Goal: Task Accomplishment & Management: Complete application form

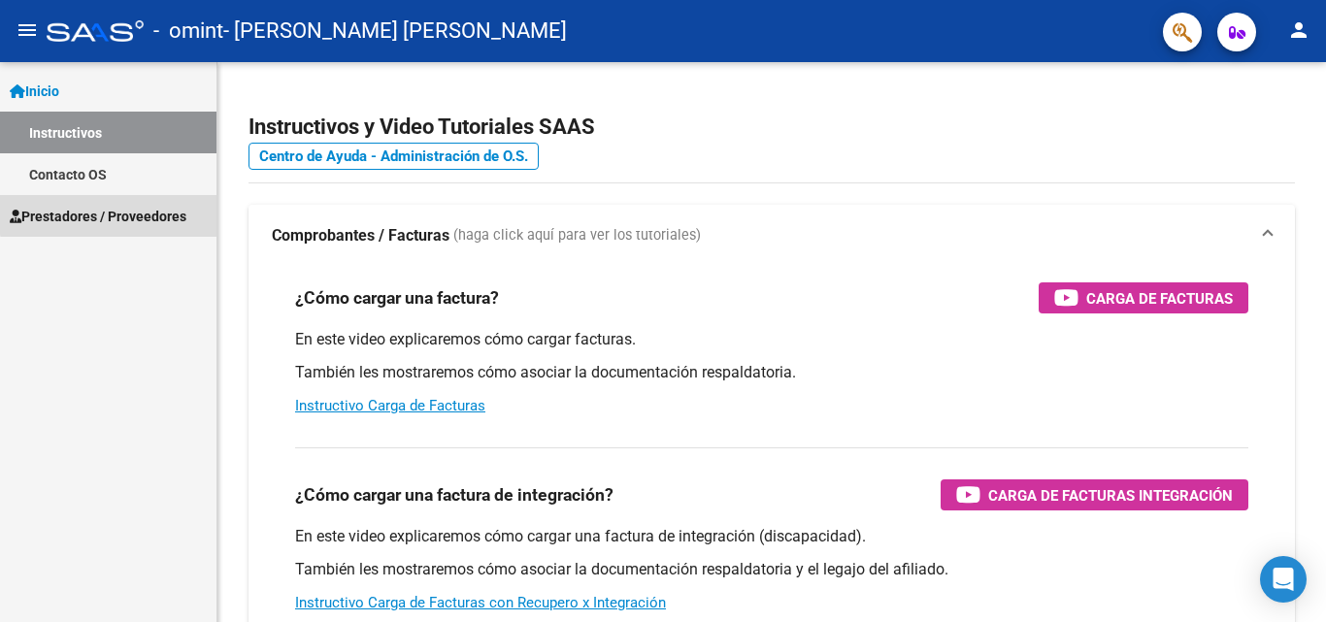
click at [117, 214] on span "Prestadores / Proveedores" at bounding box center [98, 216] width 177 height 21
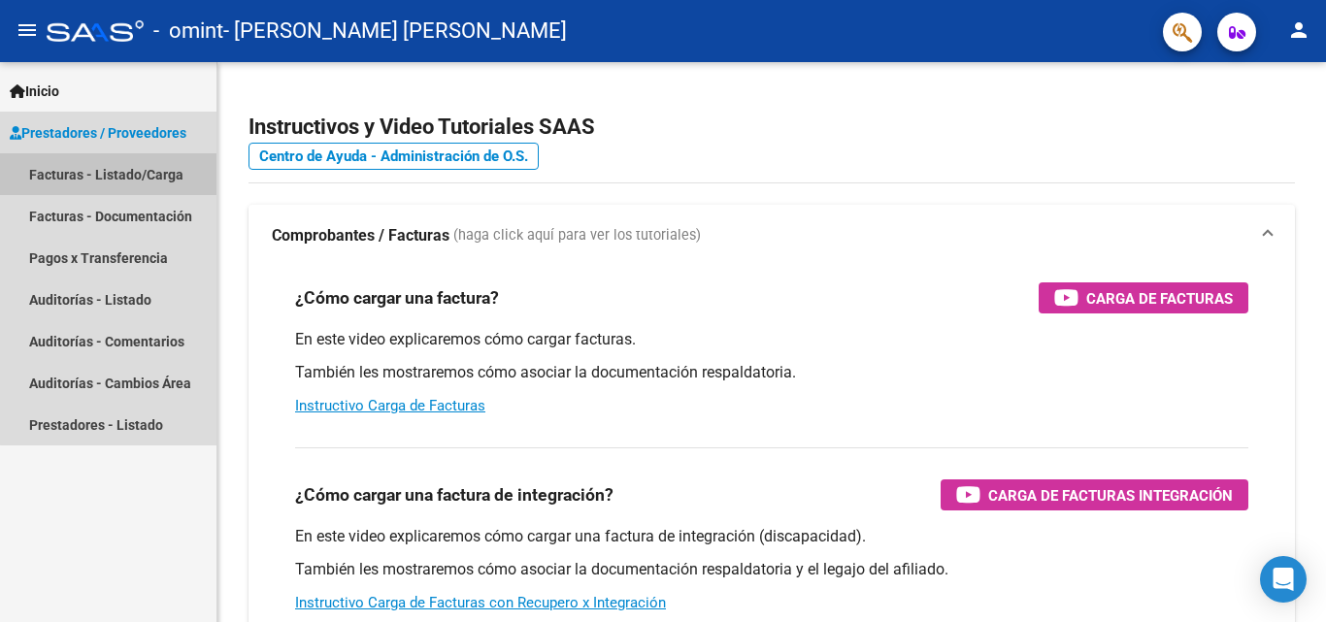
click at [167, 172] on link "Facturas - Listado/Carga" at bounding box center [108, 174] width 216 height 42
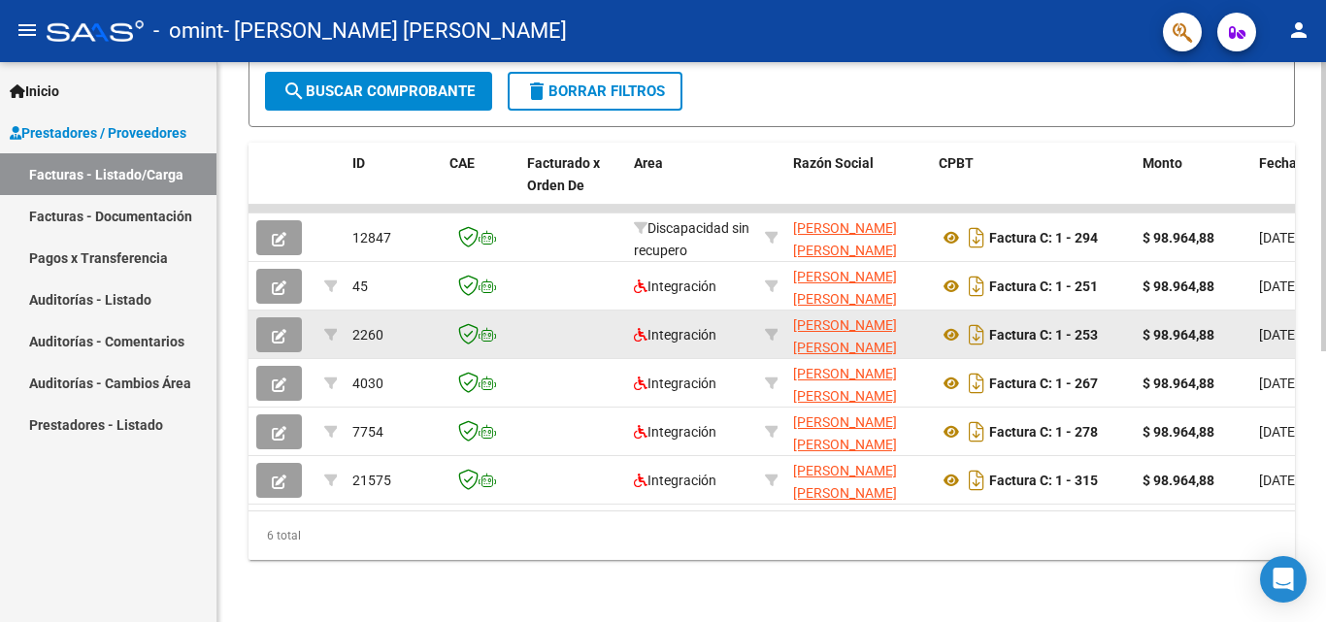
scroll to position [429, 0]
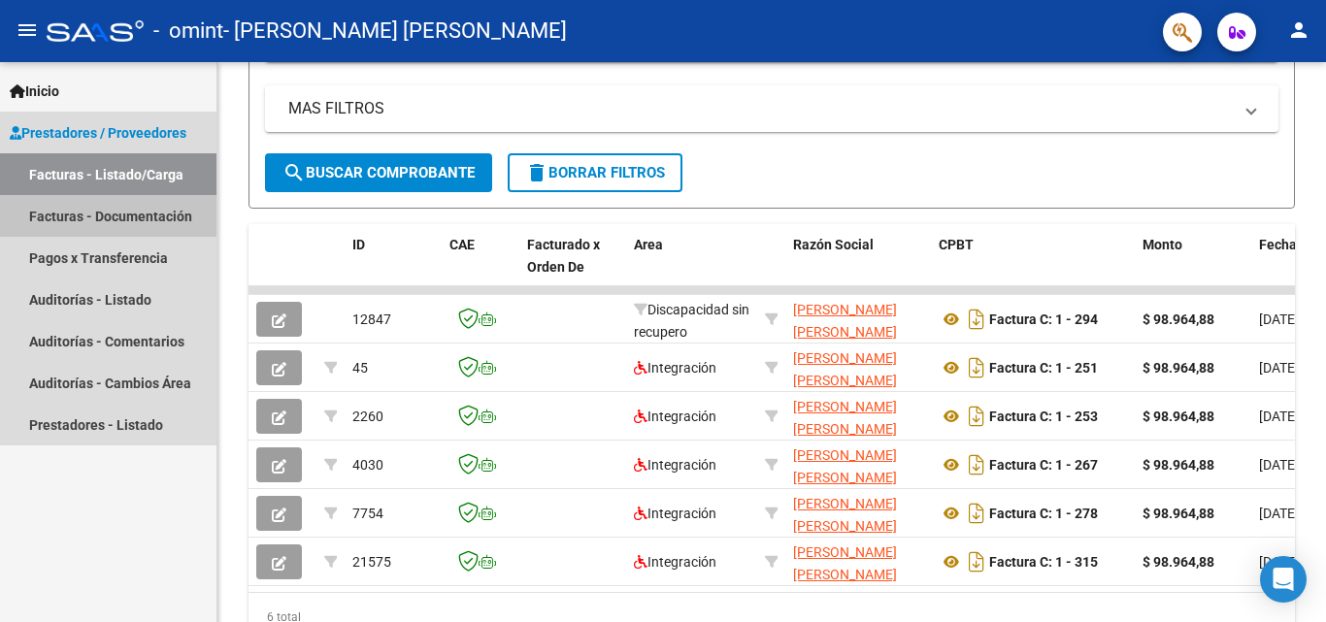
click at [176, 211] on link "Facturas - Documentación" at bounding box center [108, 216] width 216 height 42
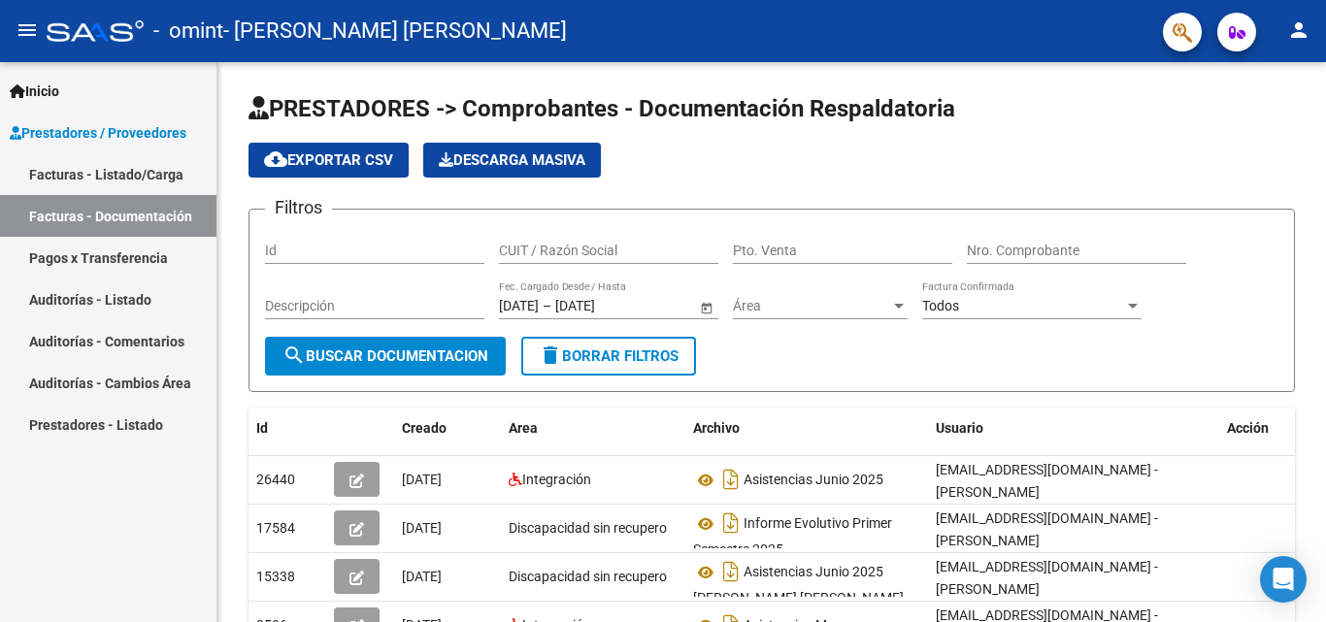
click at [116, 131] on span "Prestadores / Proveedores" at bounding box center [98, 132] width 177 height 21
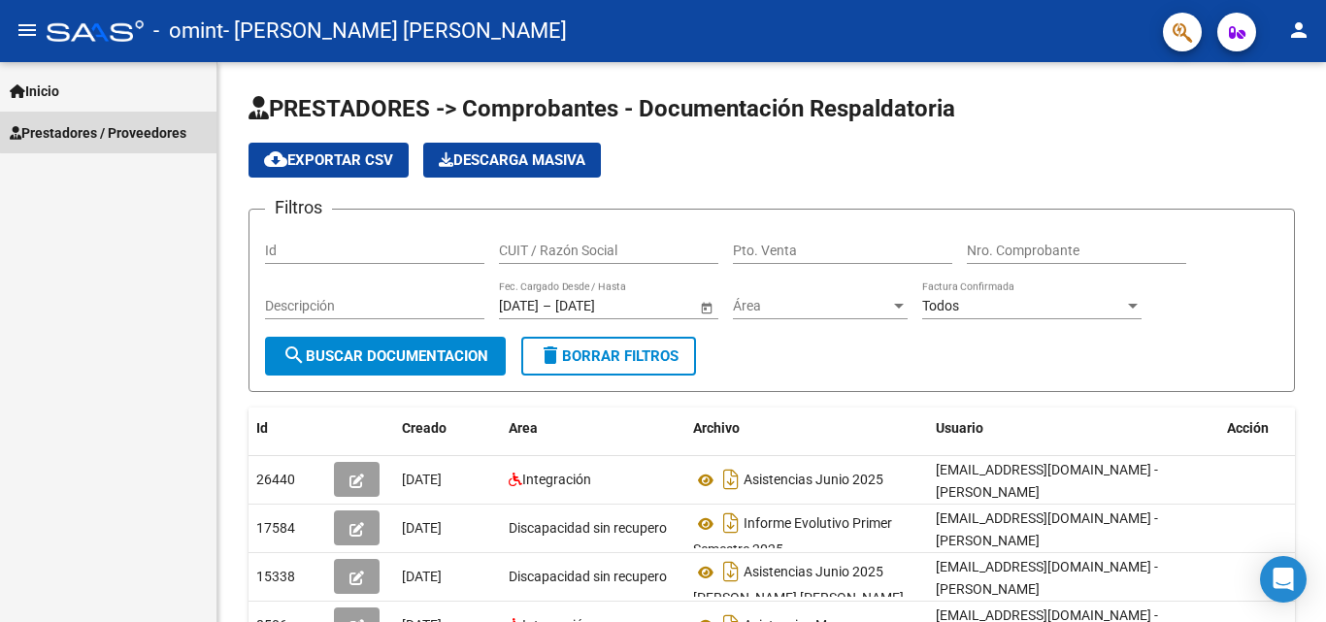
click at [127, 131] on span "Prestadores / Proveedores" at bounding box center [98, 132] width 177 height 21
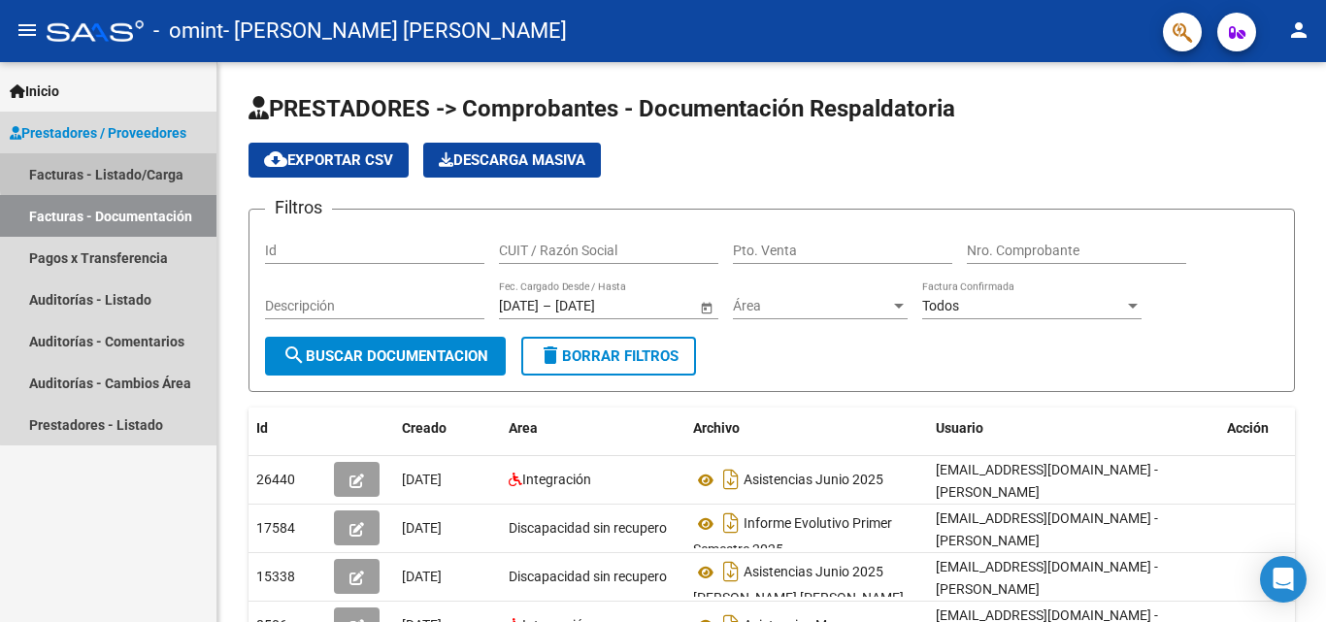
click at [158, 168] on link "Facturas - Listado/Carga" at bounding box center [108, 174] width 216 height 42
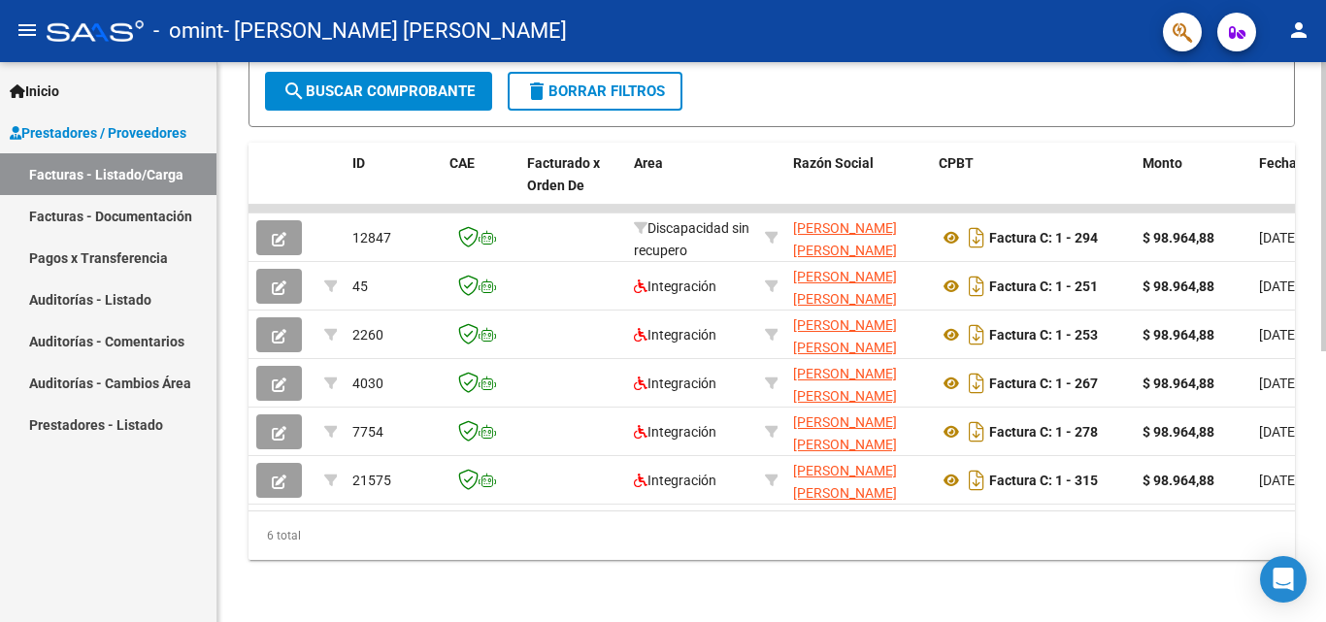
scroll to position [41, 0]
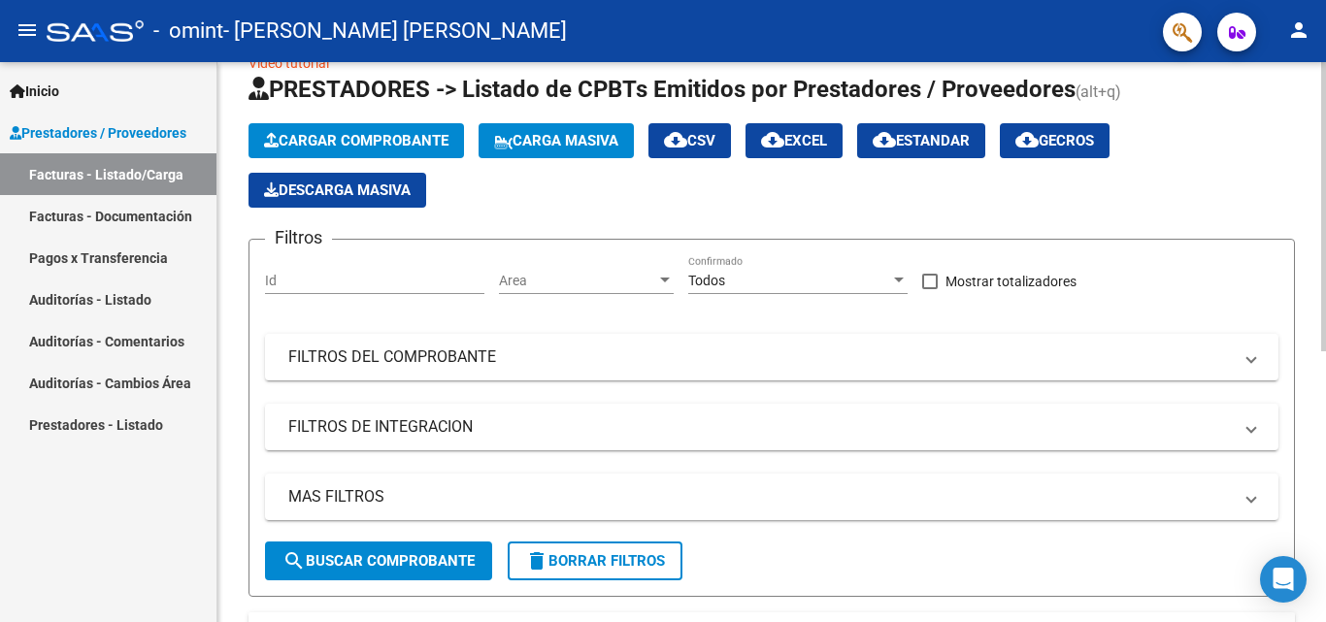
click at [358, 130] on button "Cargar Comprobante" at bounding box center [357, 140] width 216 height 35
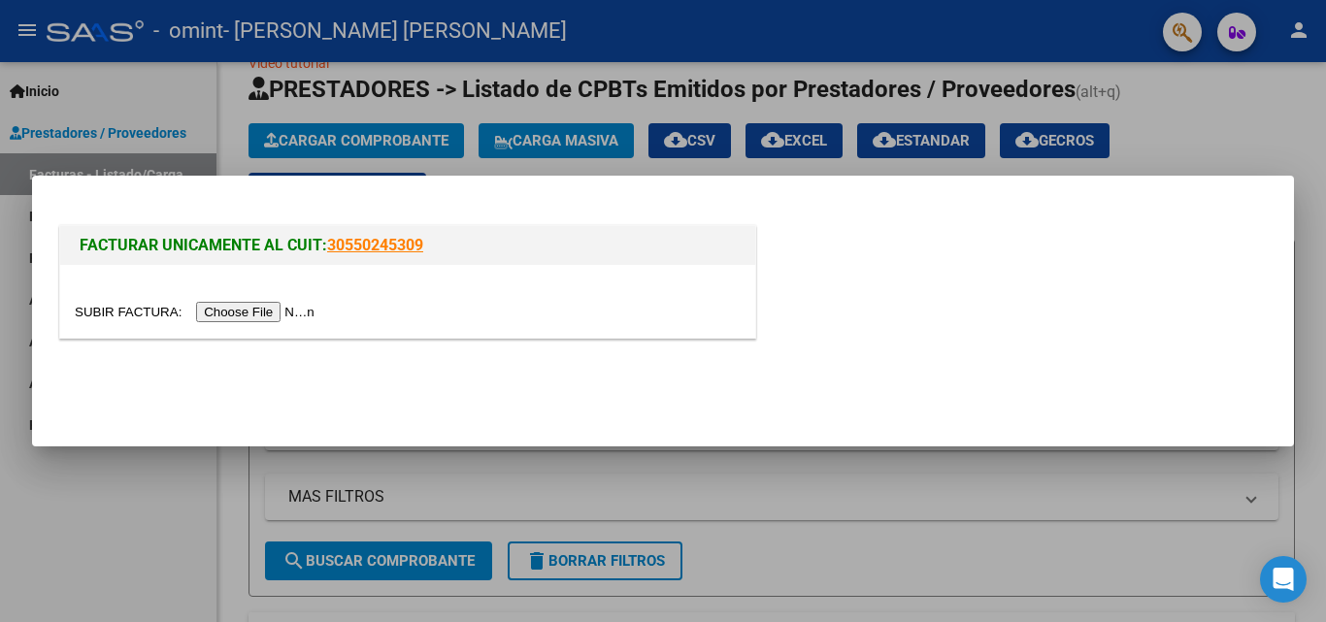
click at [220, 310] on input "file" at bounding box center [198, 312] width 246 height 20
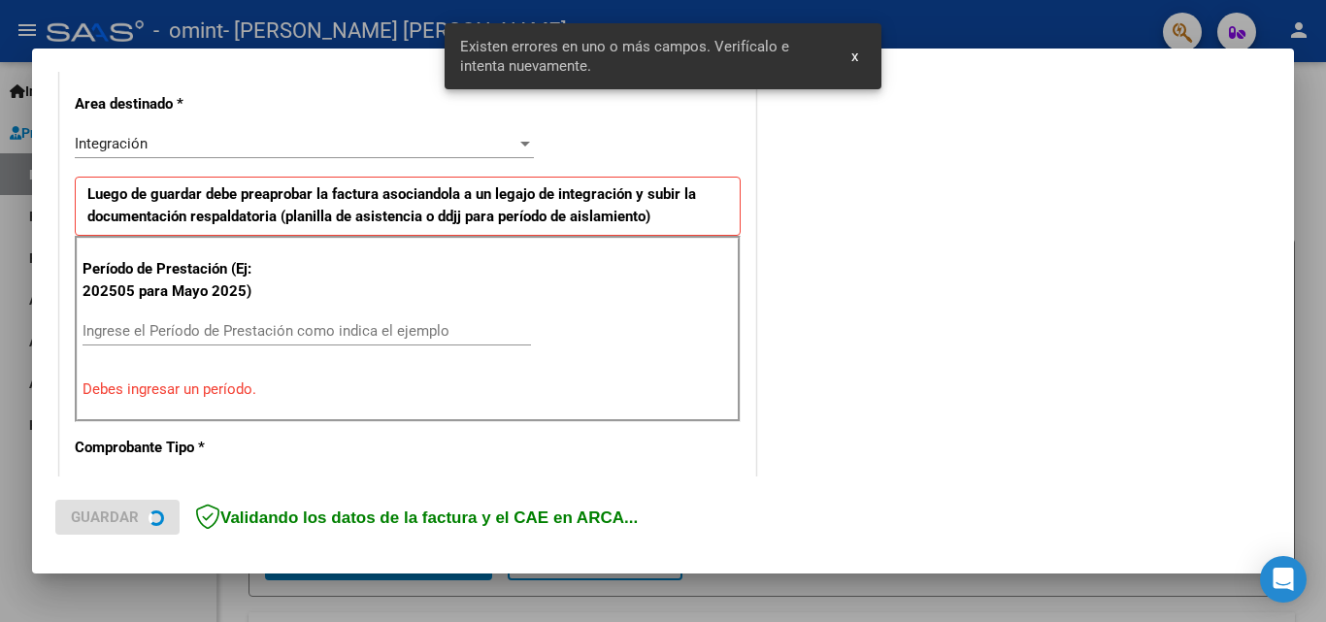
scroll to position [438, 0]
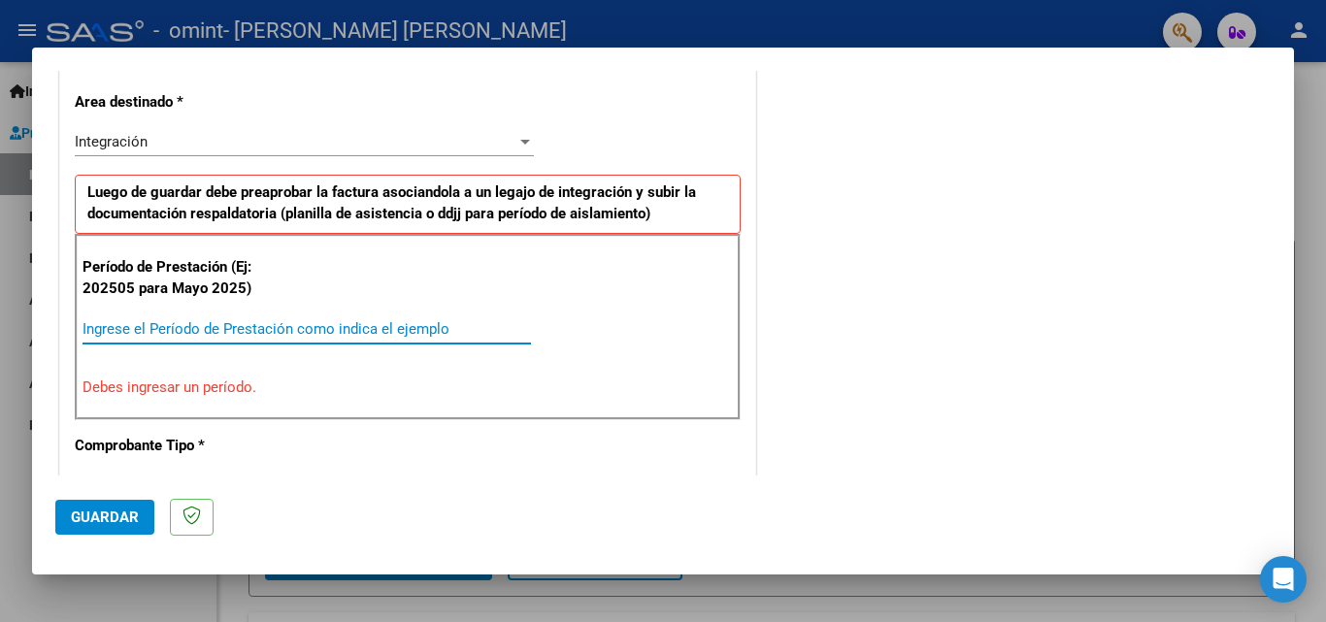
click at [232, 328] on input "Ingrese el Período de Prestación como indica el ejemplo" at bounding box center [307, 328] width 449 height 17
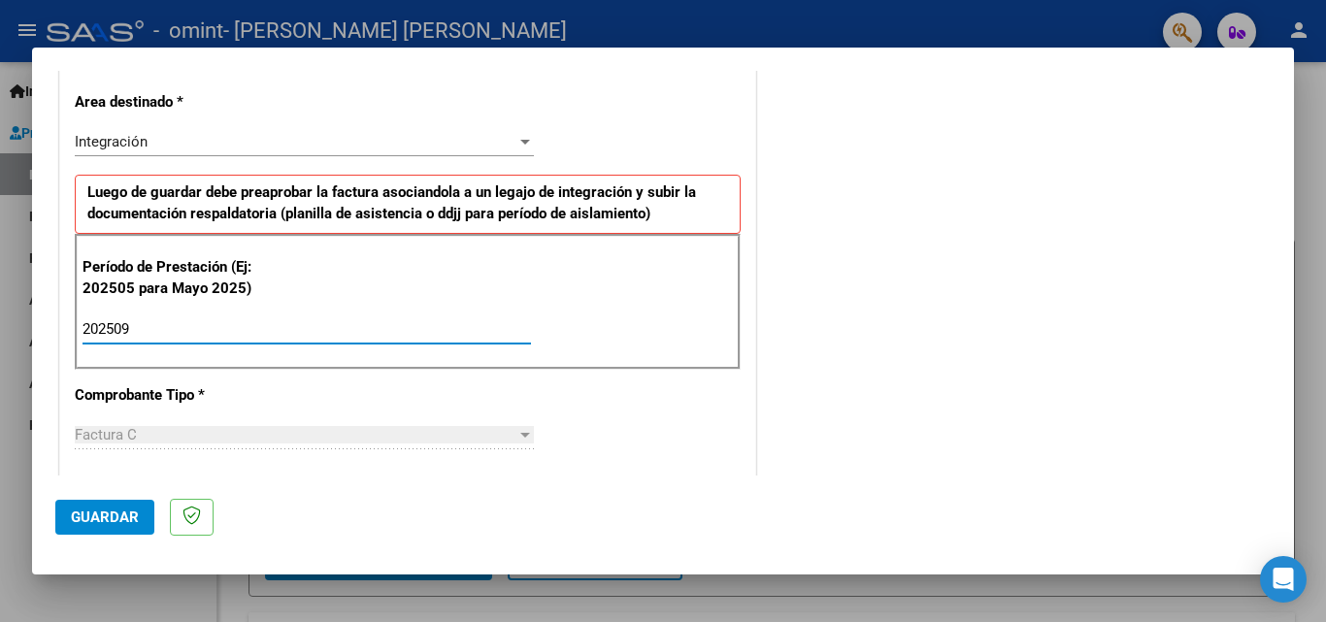
type input "202509"
click at [521, 435] on div at bounding box center [525, 435] width 10 height 5
click at [516, 136] on div at bounding box center [524, 142] width 17 height 16
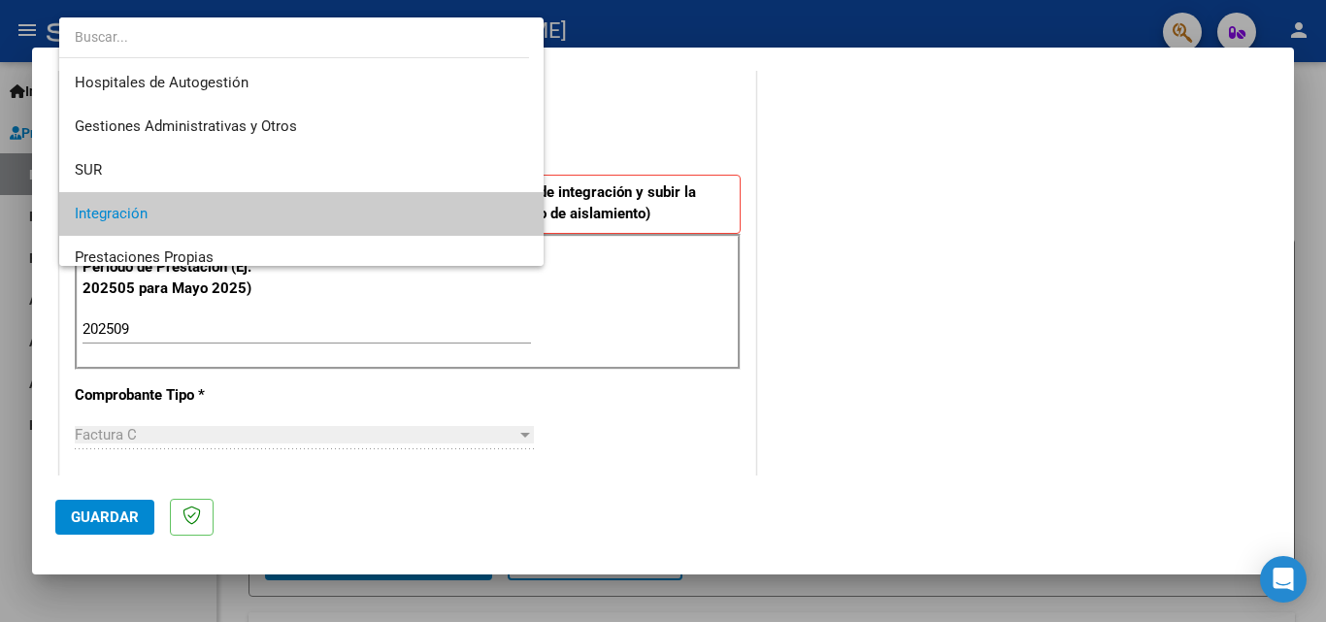
scroll to position [73, 0]
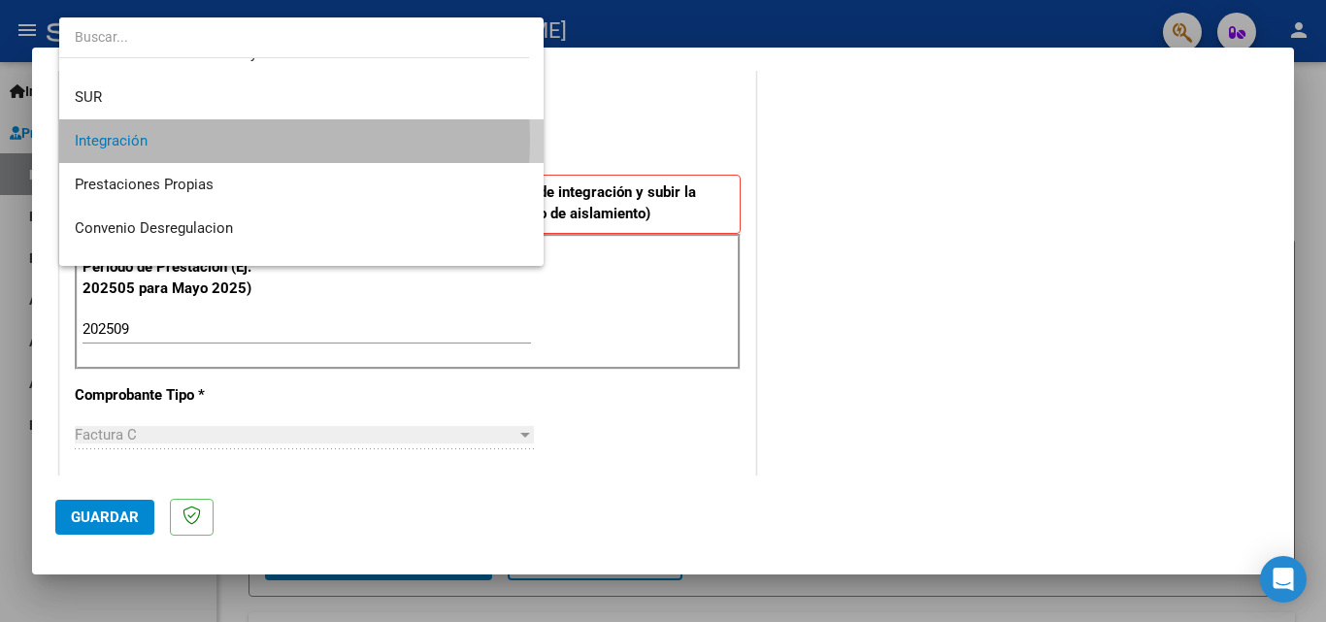
click at [184, 140] on span "Integración" at bounding box center [301, 141] width 453 height 44
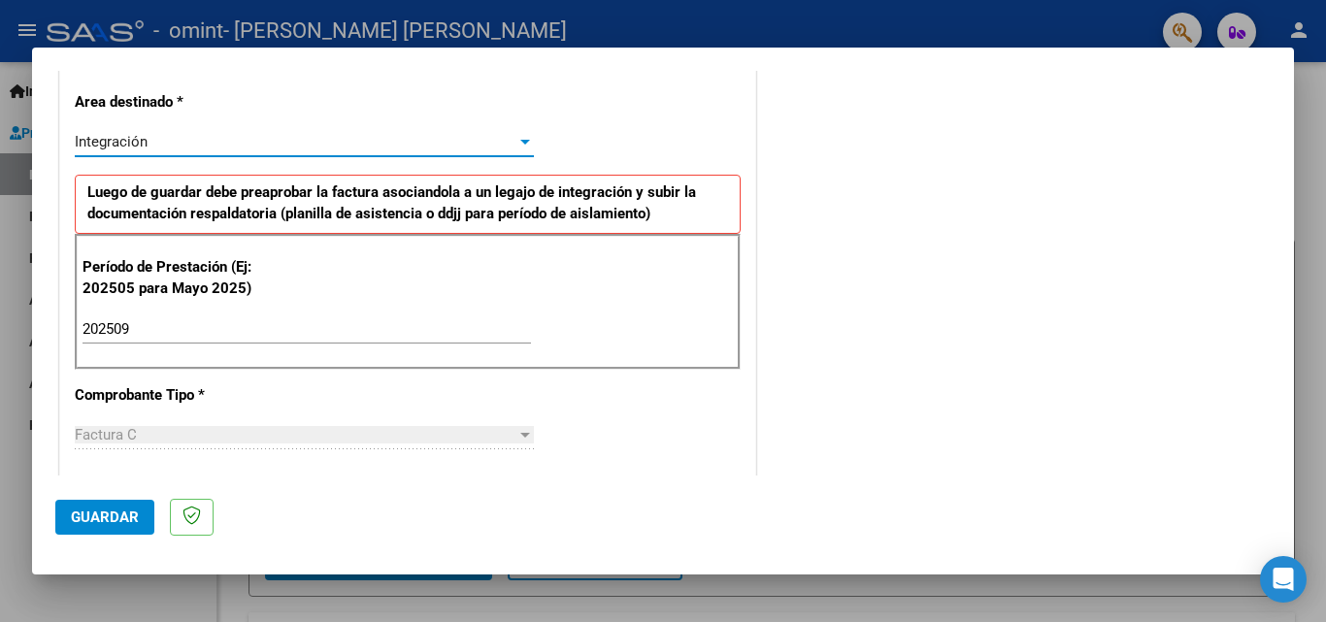
scroll to position [535, 0]
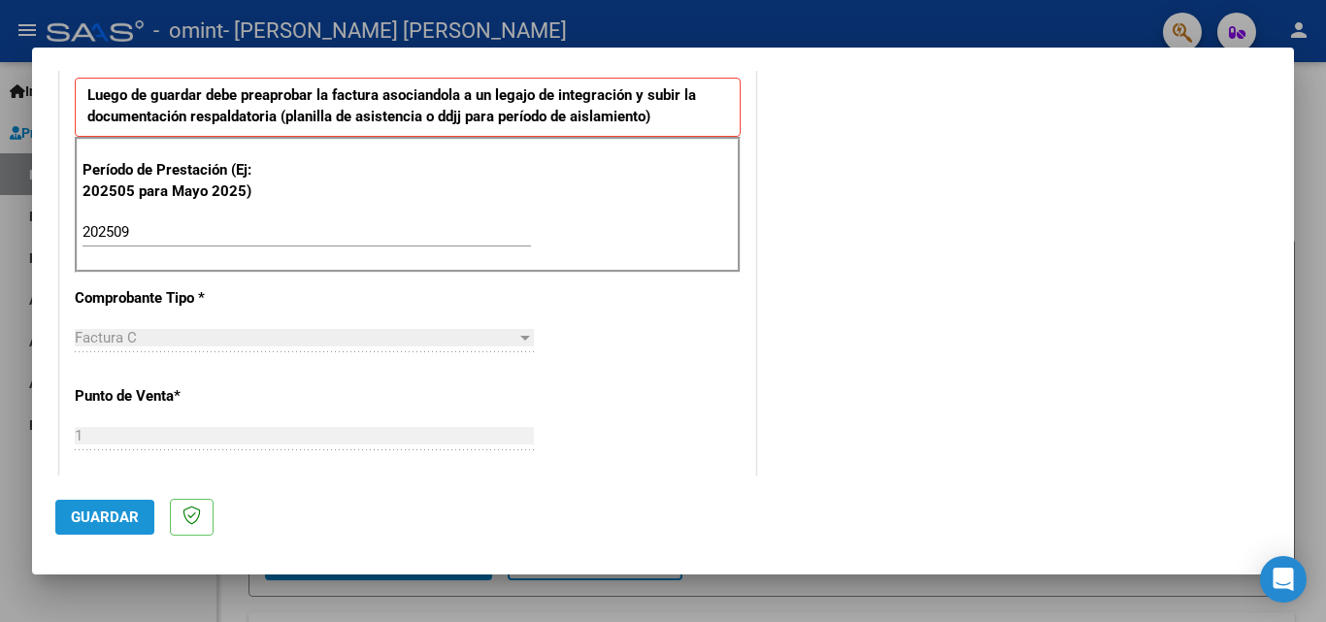
click at [107, 507] on button "Guardar" at bounding box center [104, 517] width 99 height 35
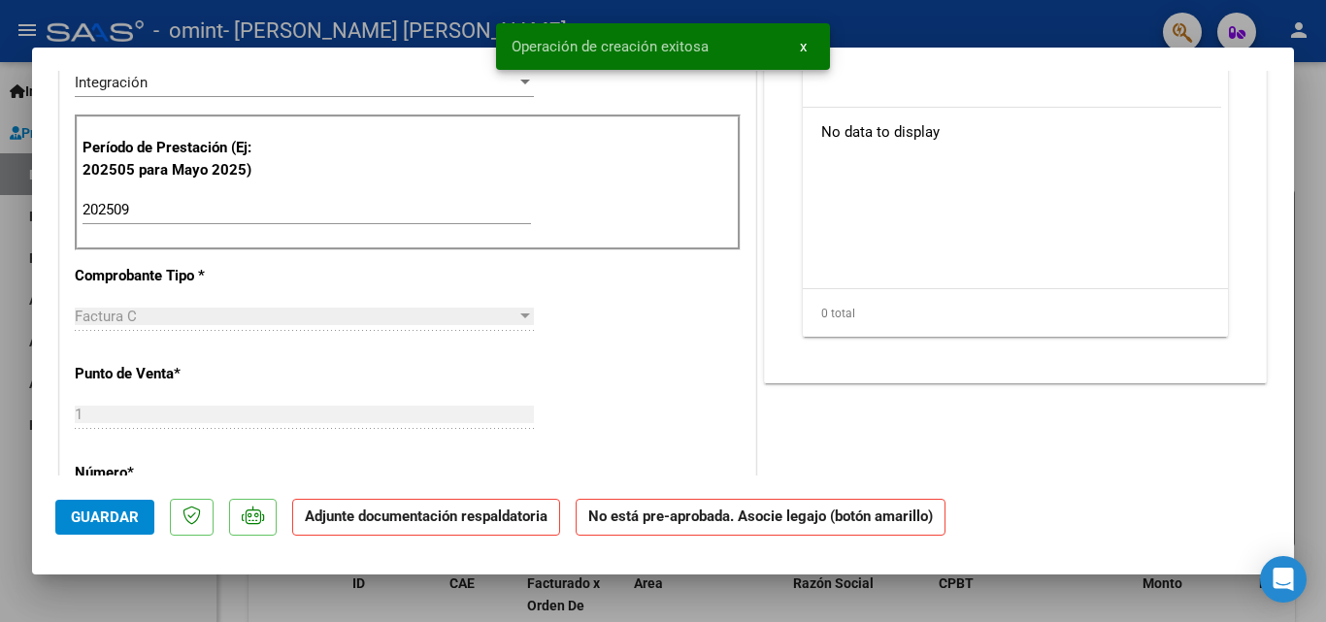
scroll to position [0, 0]
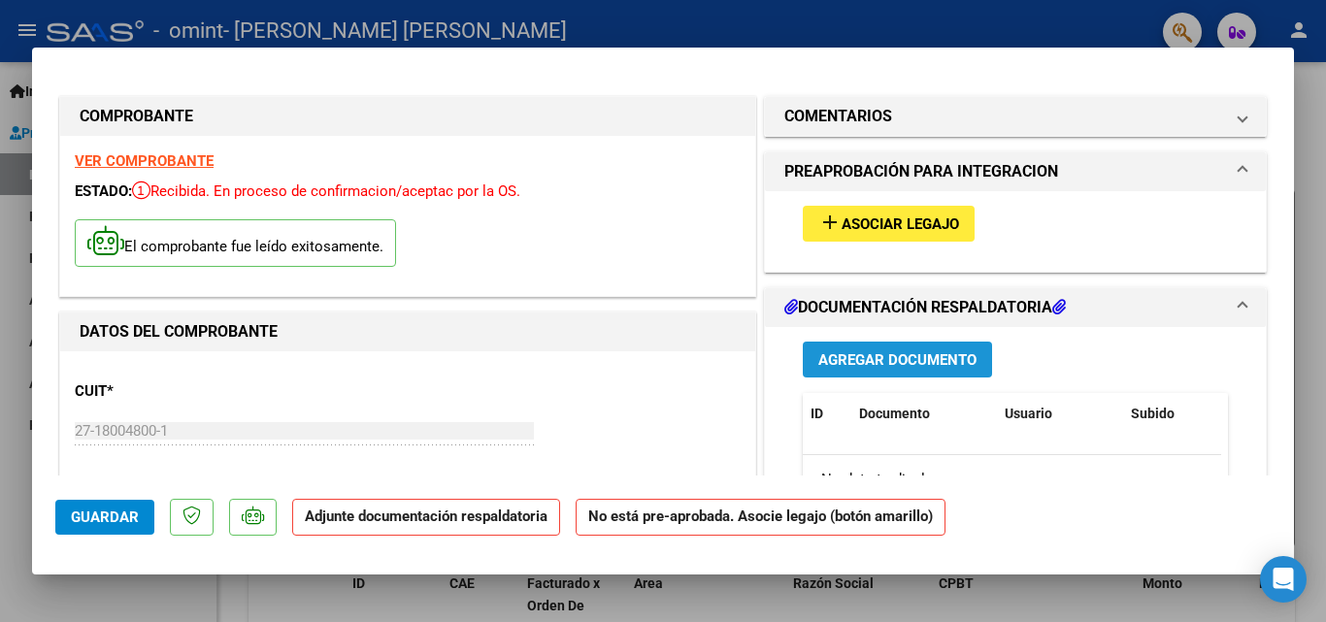
click at [863, 355] on span "Agregar Documento" at bounding box center [897, 359] width 158 height 17
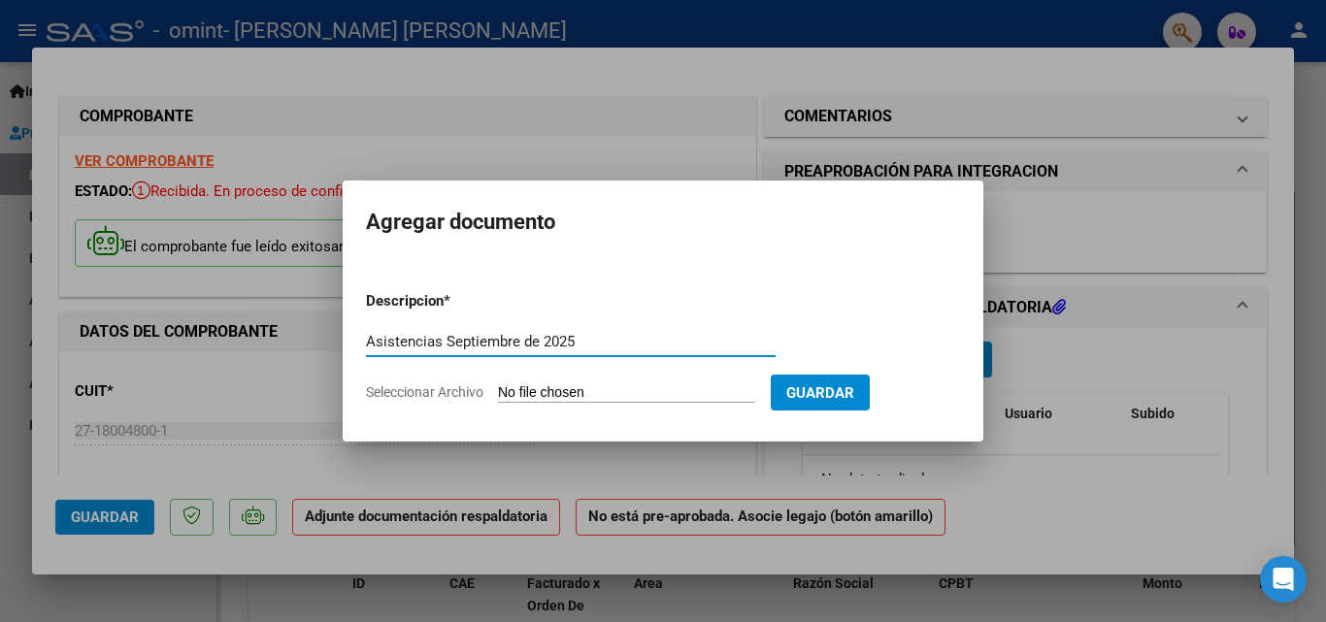
type input "Asistencias Septiembre de 2025"
click at [471, 397] on span "Seleccionar Archivo" at bounding box center [424, 392] width 117 height 16
click at [498, 397] on input "Seleccionar Archivo" at bounding box center [626, 393] width 257 height 18
type input "C:\fakepath\Asistencias Septiembre 2025 [PERSON_NAME] [PERSON_NAME] .pdf"
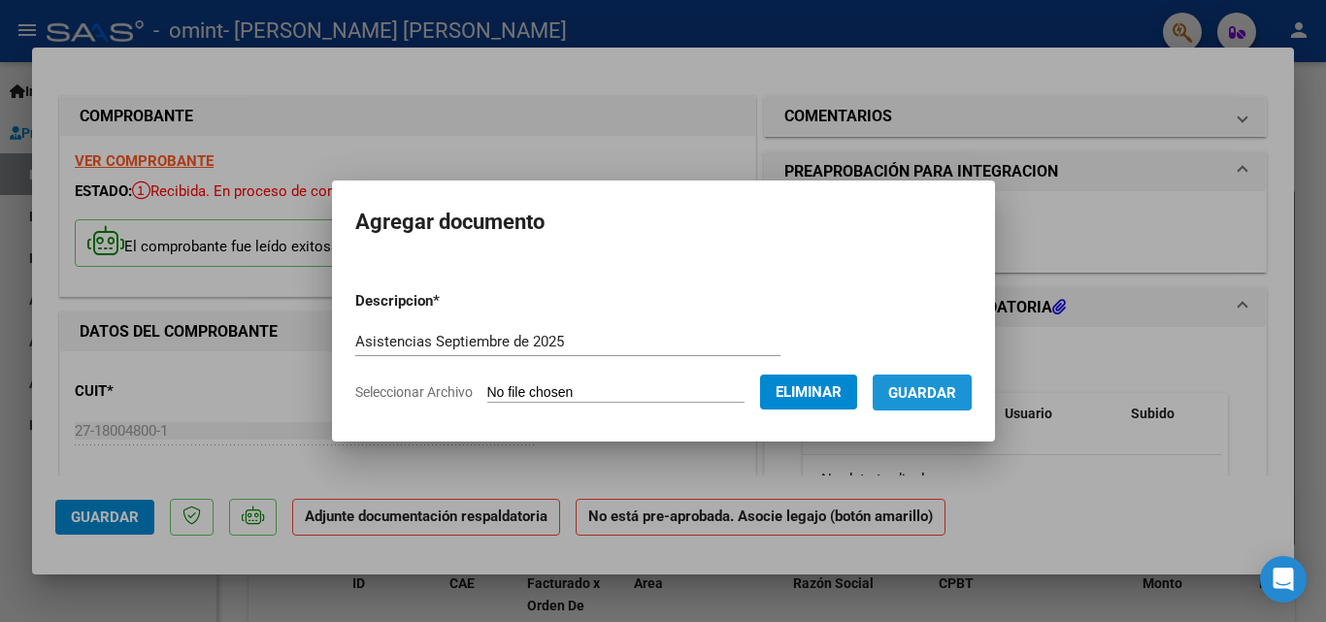
click at [931, 388] on span "Guardar" at bounding box center [922, 392] width 68 height 17
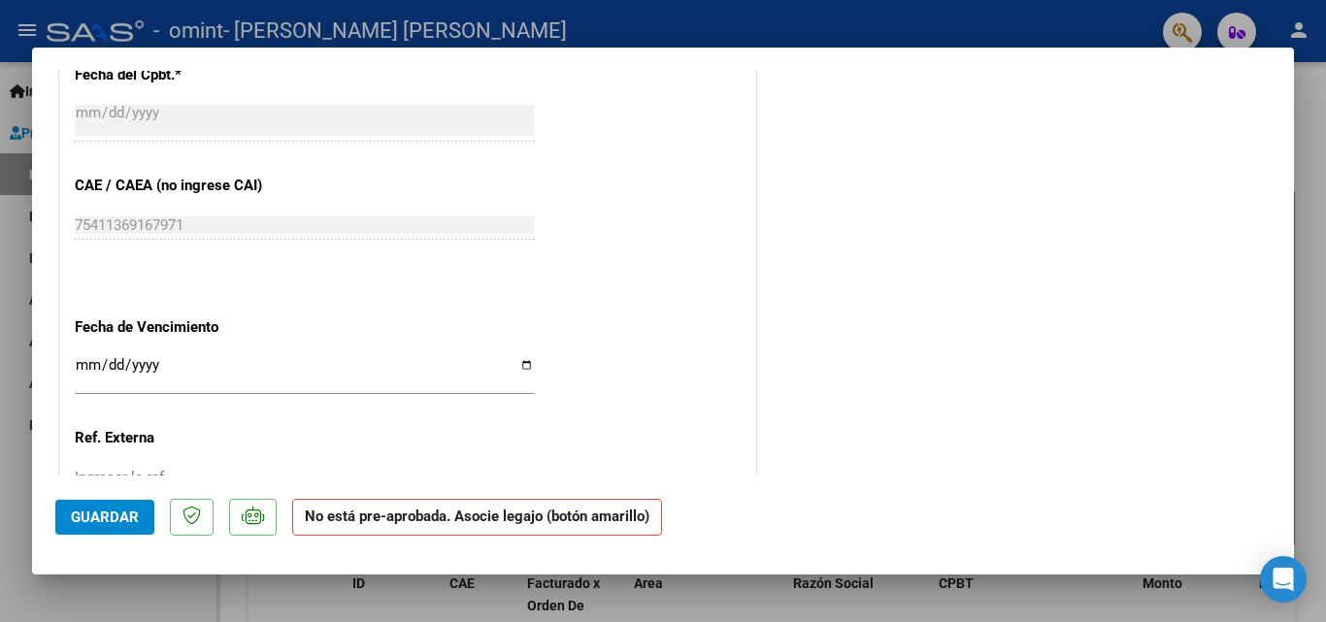
scroll to position [1184, 0]
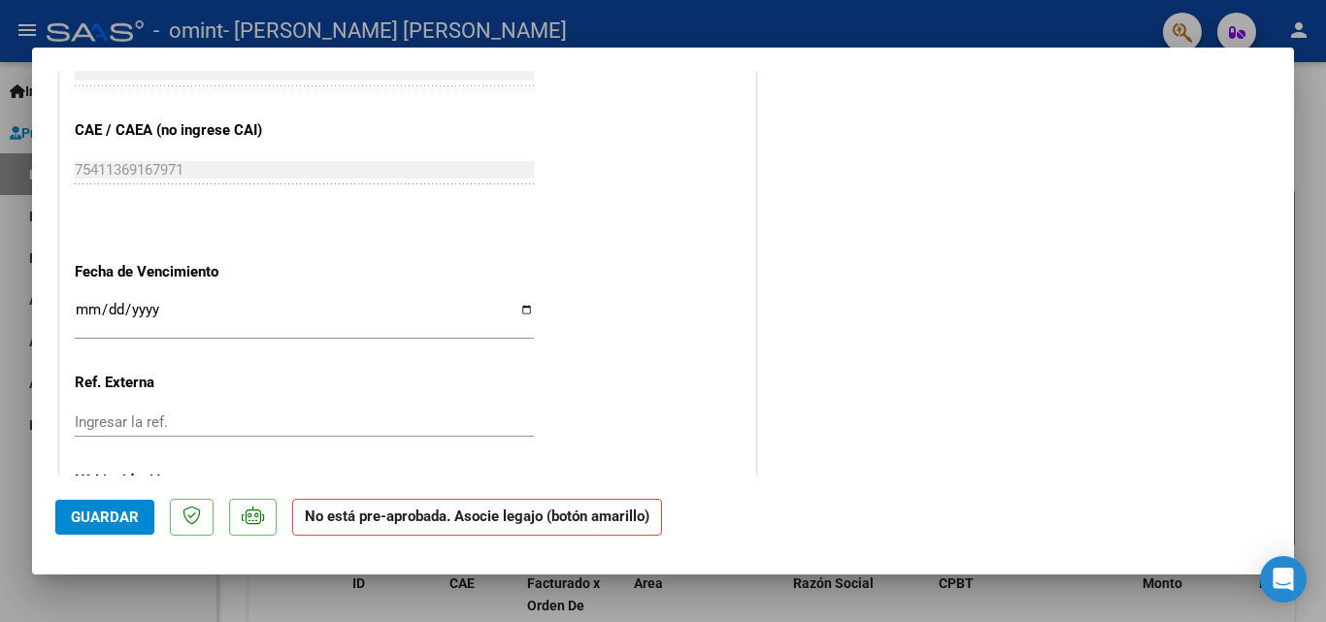
click at [521, 308] on input "Ingresar la fecha" at bounding box center [304, 317] width 459 height 31
type input "[DATE]"
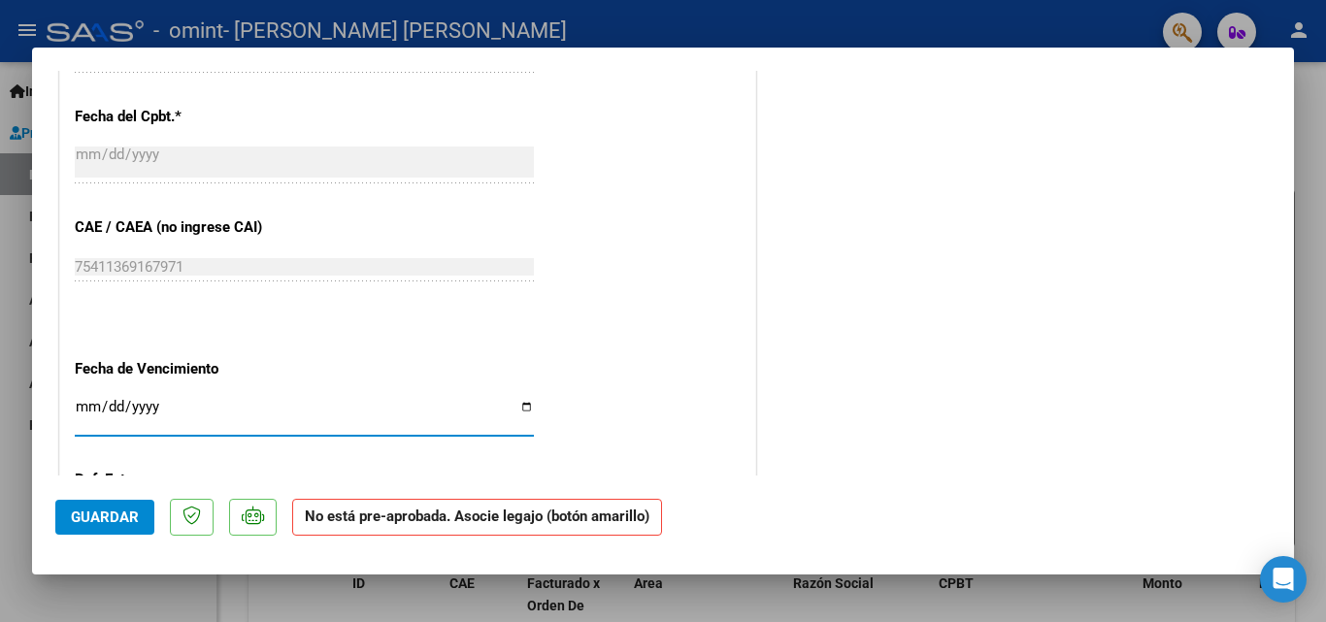
scroll to position [1281, 0]
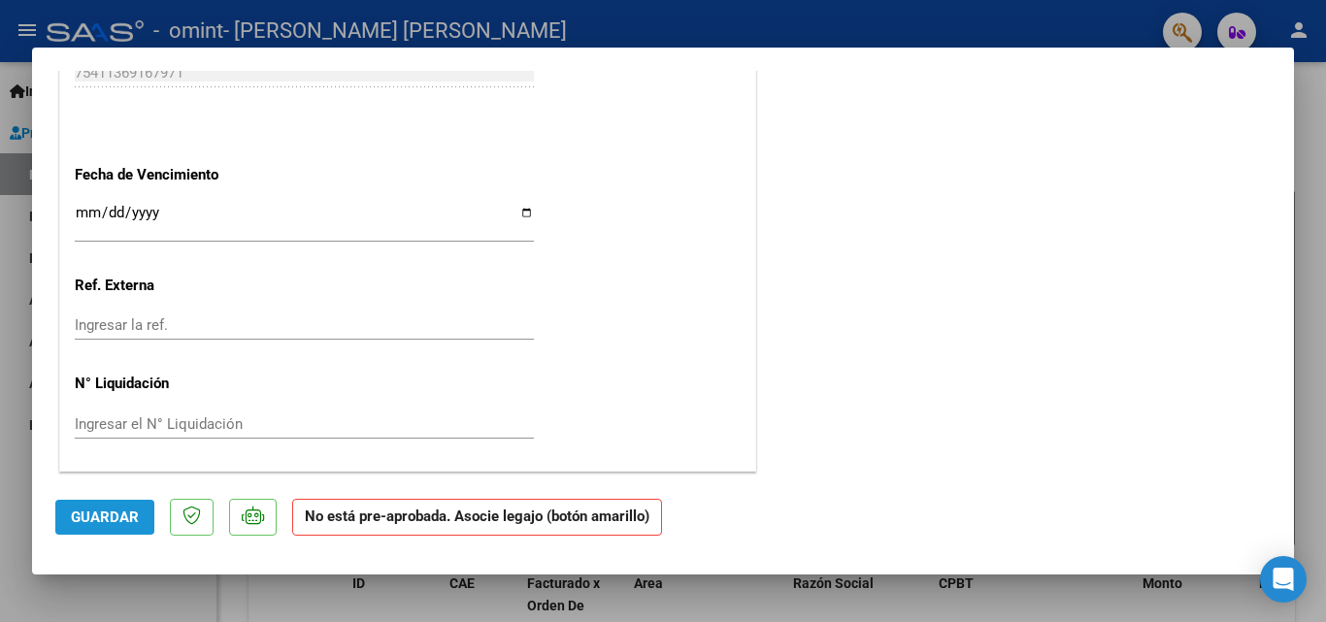
click at [116, 512] on span "Guardar" at bounding box center [105, 517] width 68 height 17
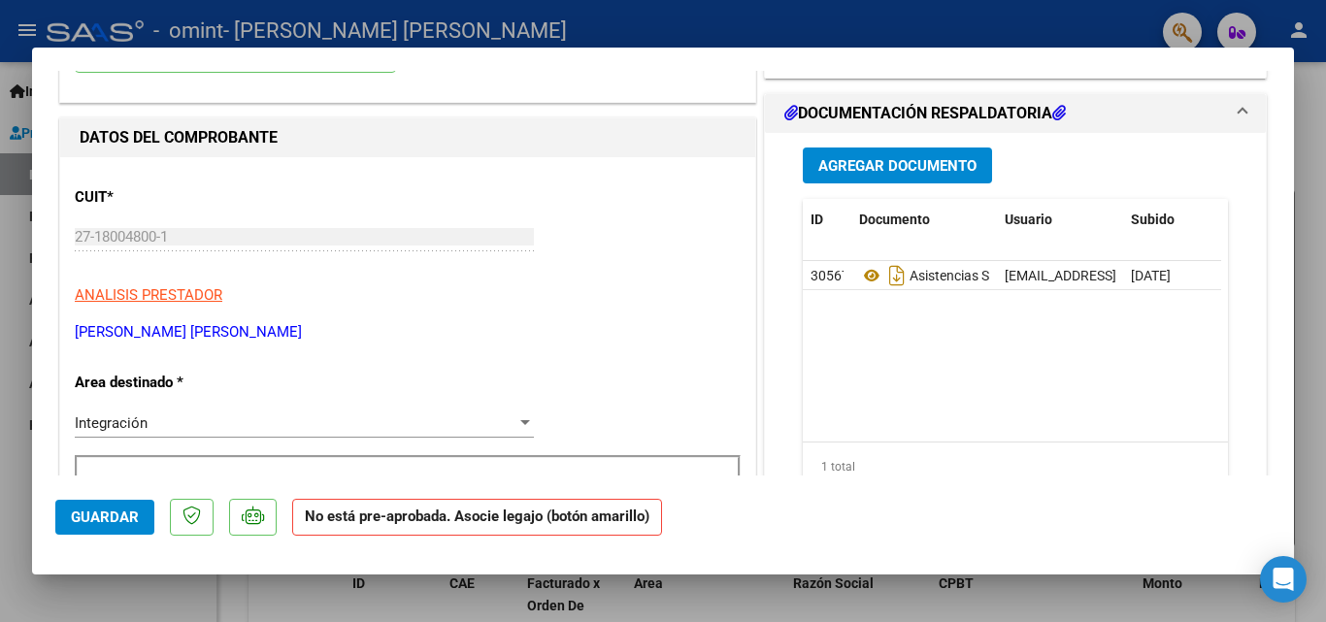
scroll to position [0, 0]
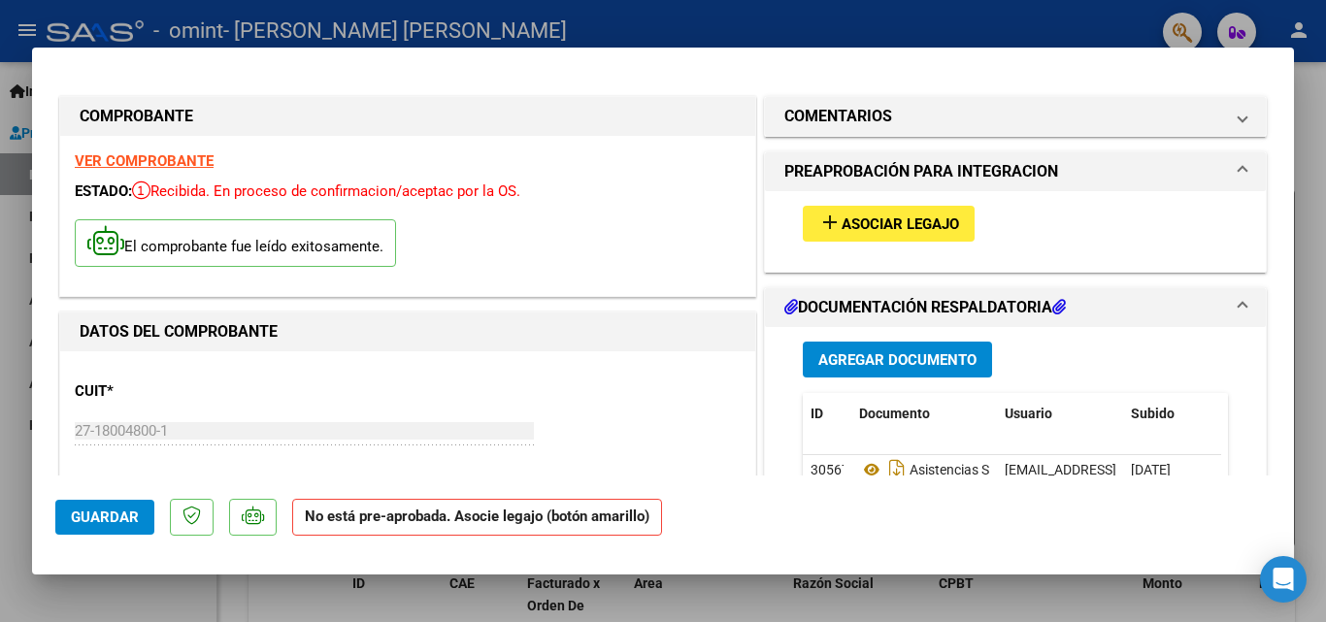
click at [850, 28] on div at bounding box center [663, 311] width 1326 height 622
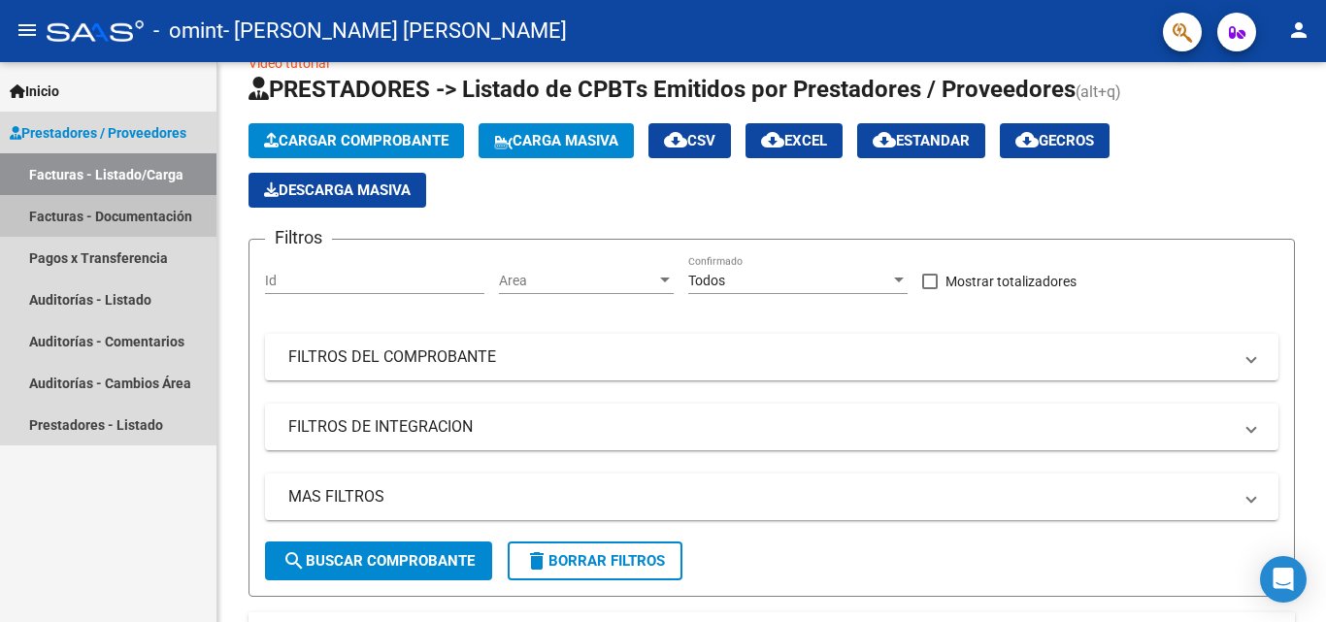
click at [176, 213] on link "Facturas - Documentación" at bounding box center [108, 216] width 216 height 42
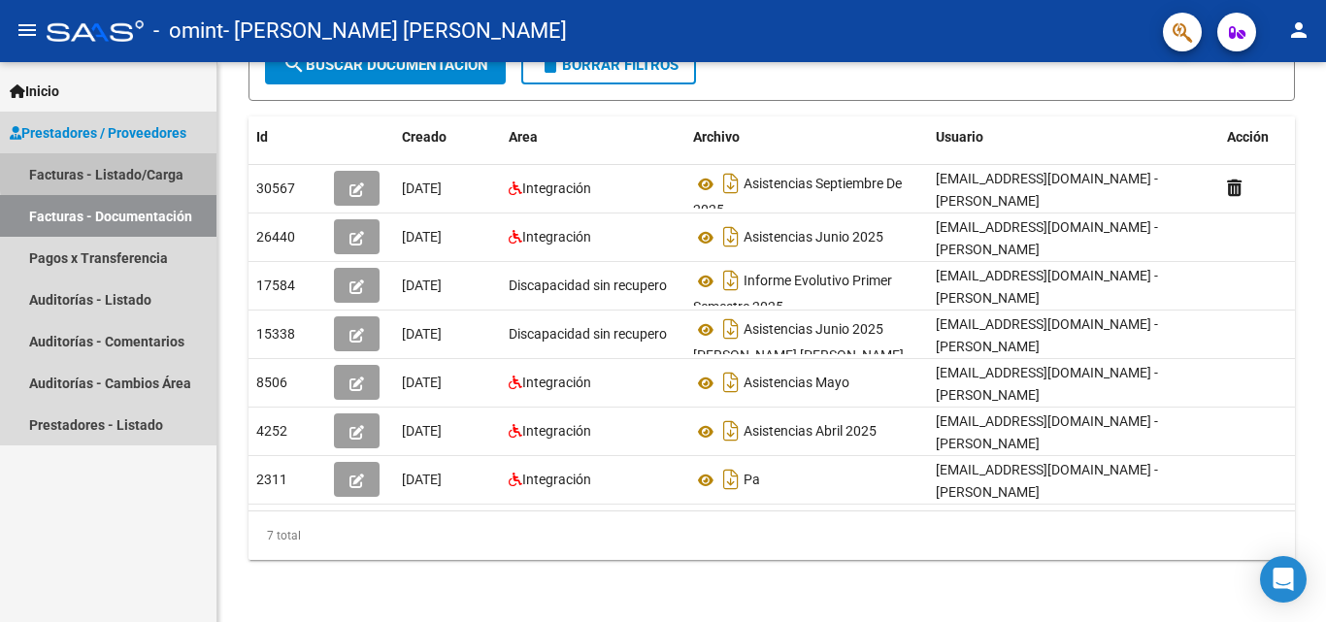
click at [184, 172] on link "Facturas - Listado/Carga" at bounding box center [108, 174] width 216 height 42
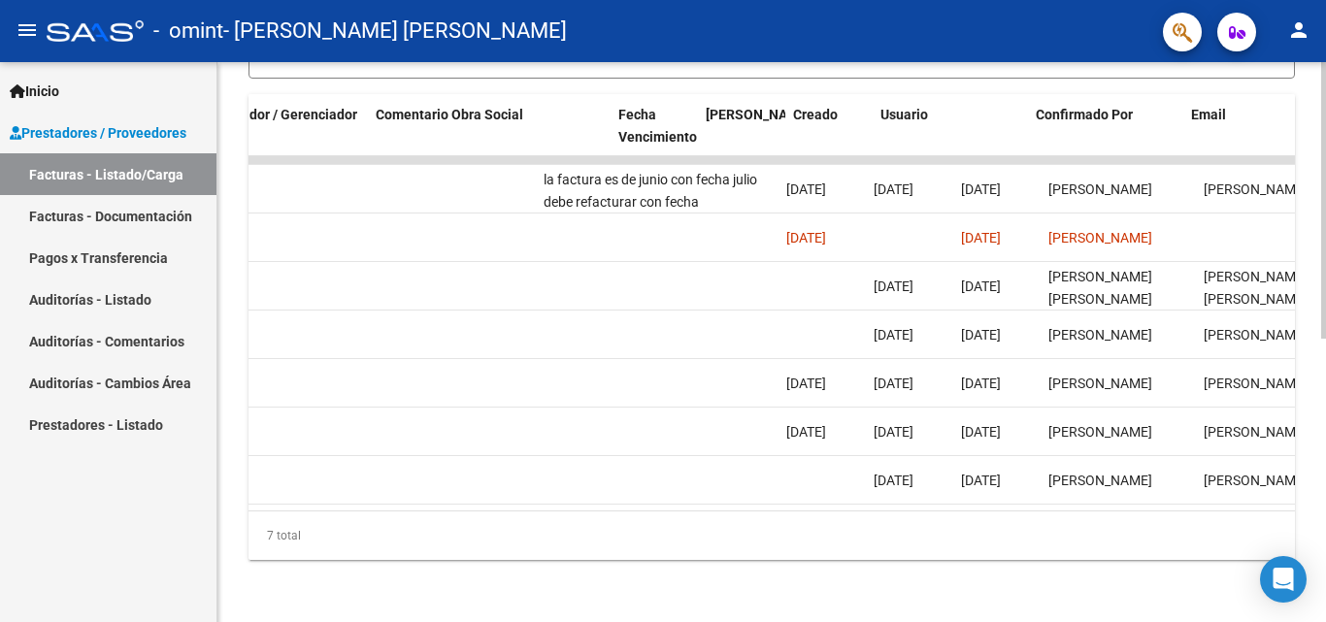
scroll to position [0, 3046]
